Goal: Task Accomplishment & Management: Use online tool/utility

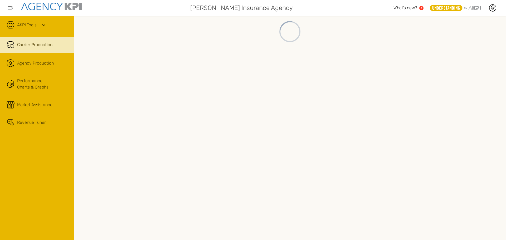
click at [39, 23] on div "AKPI Tools" at bounding box center [36, 27] width 63 height 13
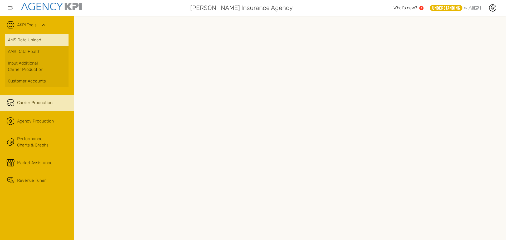
click at [42, 41] on link "AMS Data Upload" at bounding box center [36, 40] width 63 height 12
